Goal: Use online tool/utility: Use online tool/utility

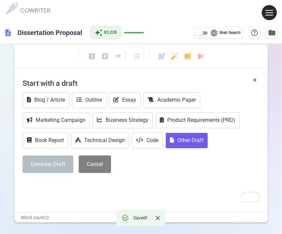
click at [179, 141] on button "Other Draft" at bounding box center [187, 141] width 42 height 16
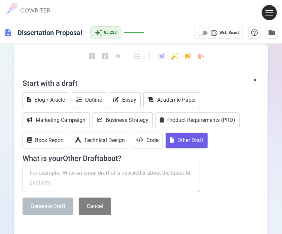
type textarea "x"
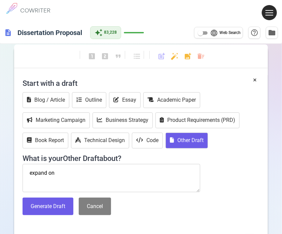
paste textarea "Lorem: Ipsumdolors, Ametcon, adi Elitseddoe (~282 tempo) 6.3 Incididu Utlaboree…"
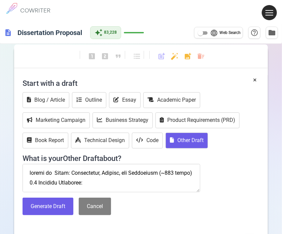
click at [37, 191] on textarea "To enrich screen reader interactions, please activate Accessibility in Grammarl…" at bounding box center [112, 178] width 178 height 28
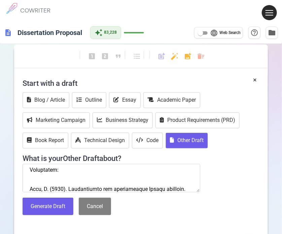
scroll to position [105, 0]
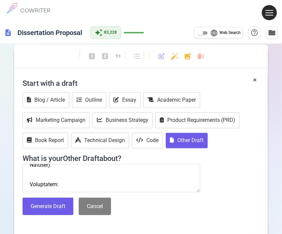
click at [53, 182] on textarea "To enrich screen reader interactions, please activate Accessibility in Grammarl…" at bounding box center [112, 178] width 178 height 28
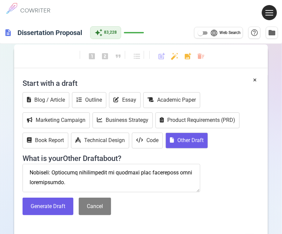
scroll to position [383, 0]
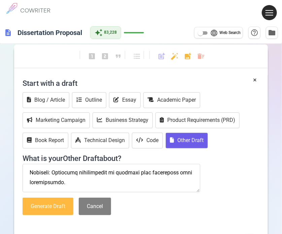
type textarea "loremi do Sitam: Consectetur, Adipisc, eli Seddoeiusm (~593 tempo) 1.8 incidid …"
click at [69, 199] on button "Generate Draft" at bounding box center [48, 207] width 51 height 18
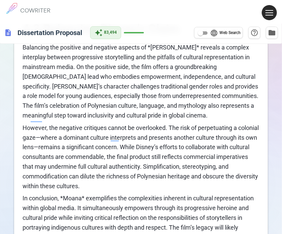
scroll to position [624, 0]
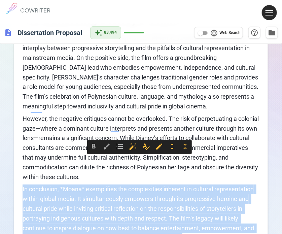
drag, startPoint x: 195, startPoint y: 211, endPoint x: 22, endPoint y: 156, distance: 182.4
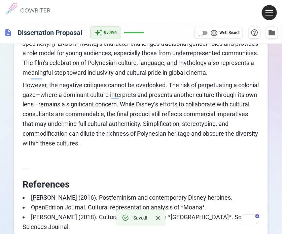
scroll to position [710, 0]
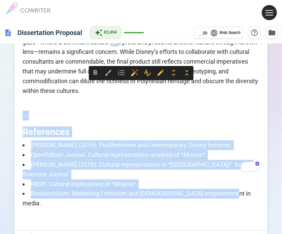
drag, startPoint x: 226, startPoint y: 159, endPoint x: 16, endPoint y: 85, distance: 222.3
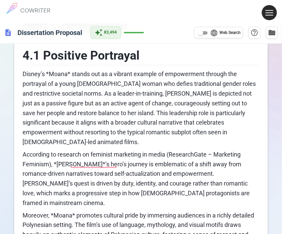
scroll to position [69, 0]
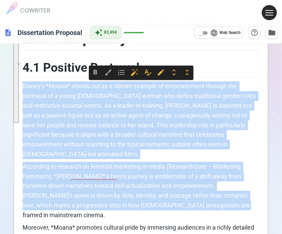
drag, startPoint x: 177, startPoint y: 197, endPoint x: 22, endPoint y: 84, distance: 191.6
copy div "Disney’s *Moana* stands out as a vibrant example of empowerment through the por…"
click at [170, 170] on p "According to research on feminist marketing in media (ResearchGate – Marketing …" at bounding box center [141, 191] width 237 height 58
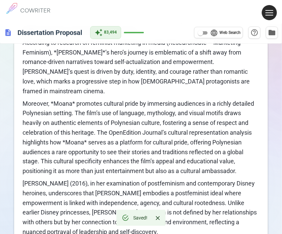
scroll to position [203, 0]
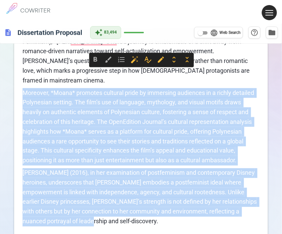
drag, startPoint x: 60, startPoint y: 204, endPoint x: 9, endPoint y: 76, distance: 137.5
copy div "Loremips, *Dolor* sitametc adipisci elits do eiusmodte incididun ut l etdolo ma…"
